Goal: Obtain resource: Obtain resource

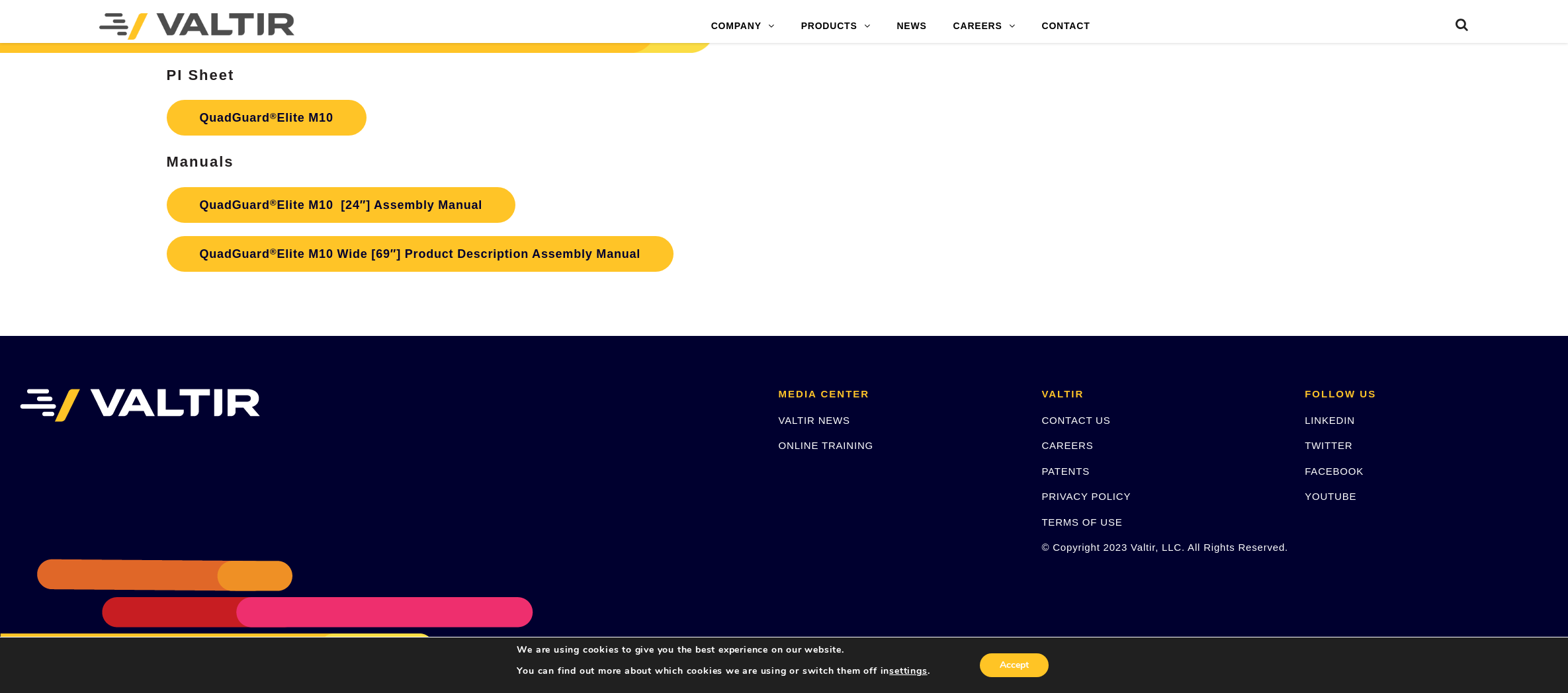
scroll to position [7882, 0]
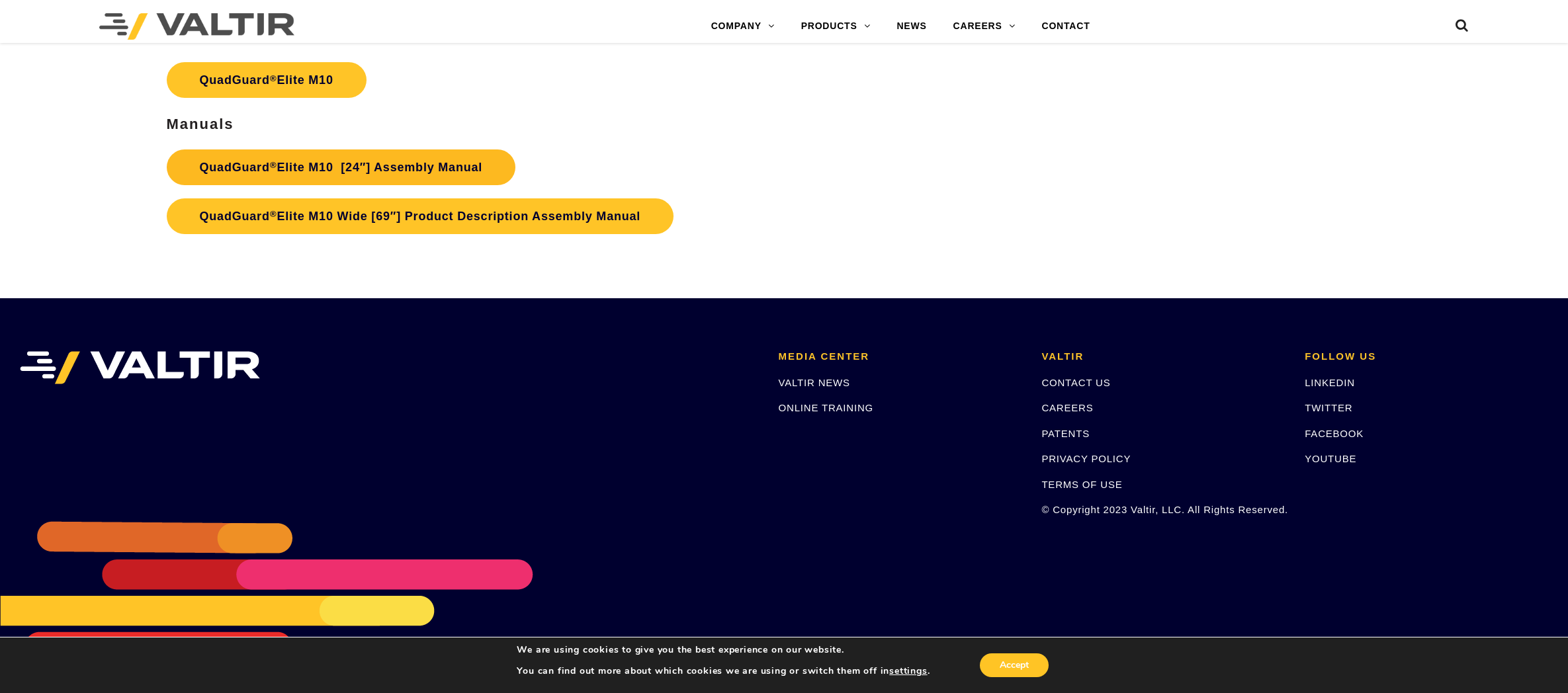
click at [412, 156] on link "QuadGuard ® Elite M10 [24″] Assembly Manual" at bounding box center [341, 168] width 350 height 36
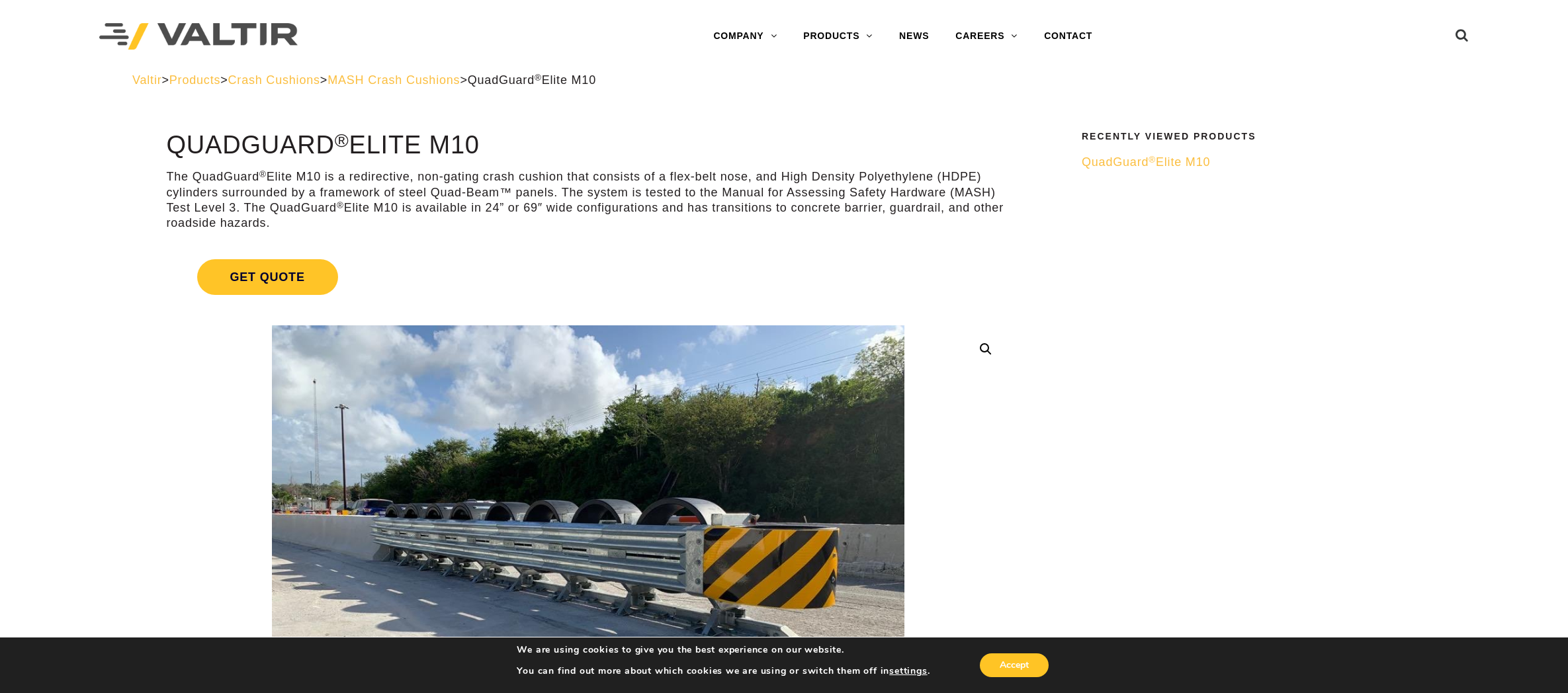
click at [460, 77] on span "MASH Crash Cushions" at bounding box center [394, 80] width 133 height 13
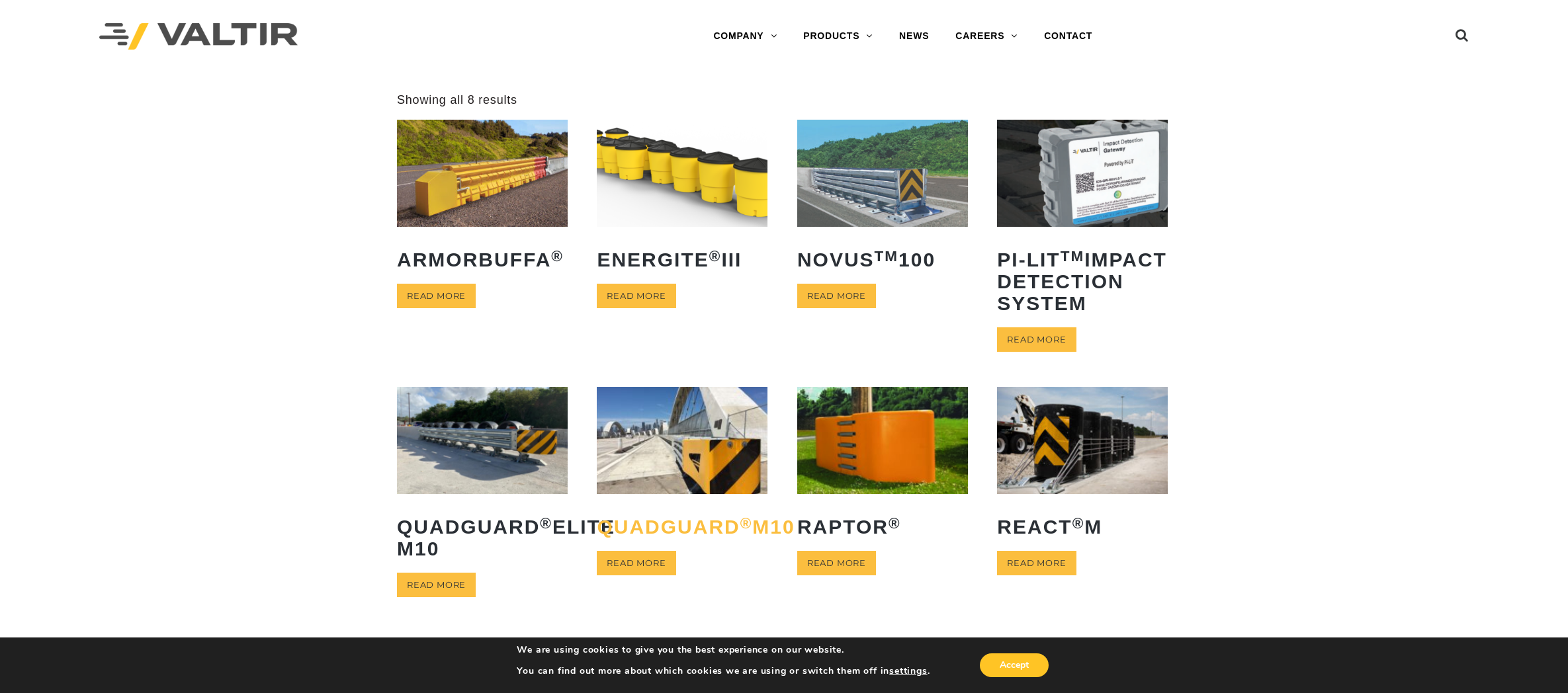
click at [636, 548] on h2 "QuadGuard ® M10" at bounding box center [682, 527] width 171 height 42
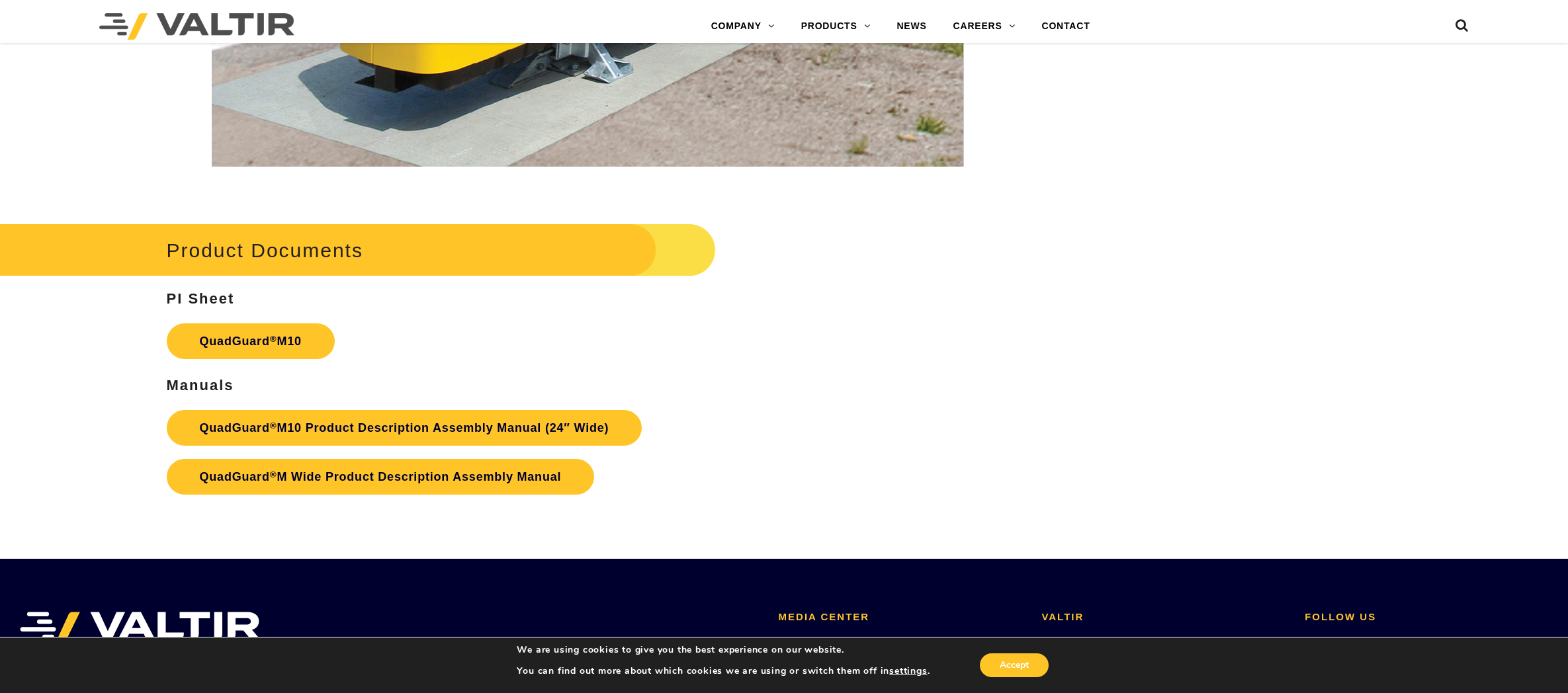
scroll to position [5589, 0]
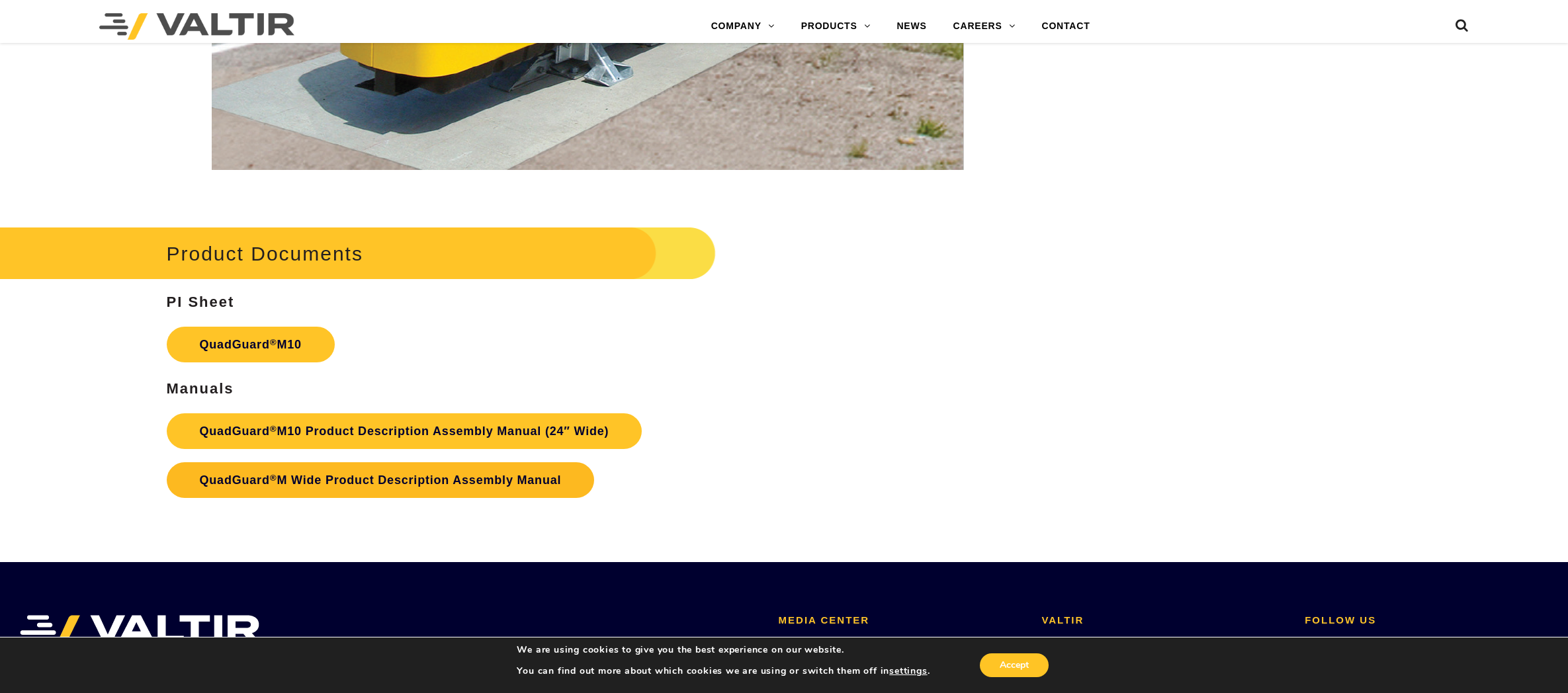
click at [376, 479] on link "QuadGuard ® M Wide Product Description Assembly Manual" at bounding box center [381, 480] width 428 height 36
